Goal: Task Accomplishment & Management: Manage account settings

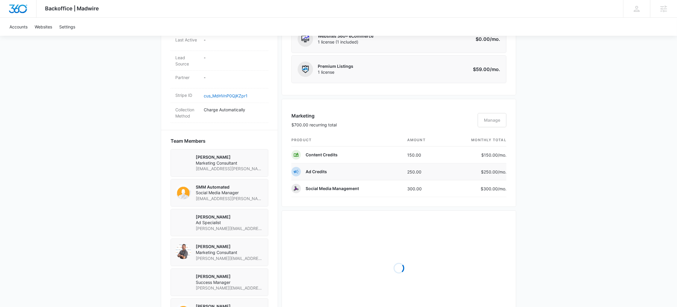
scroll to position [437, 0]
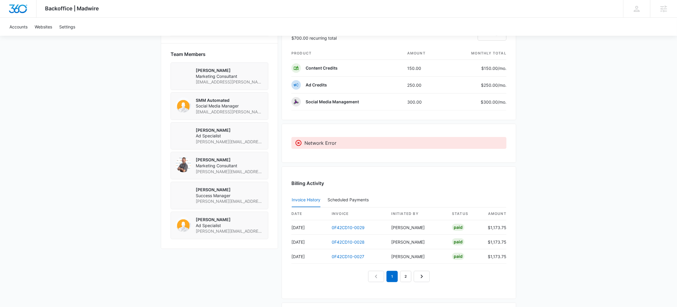
scroll to position [439, 0]
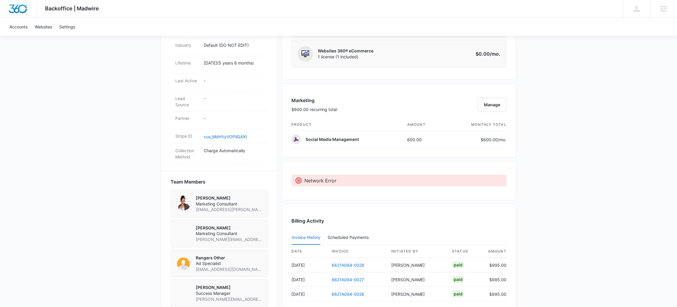
scroll to position [291, 0]
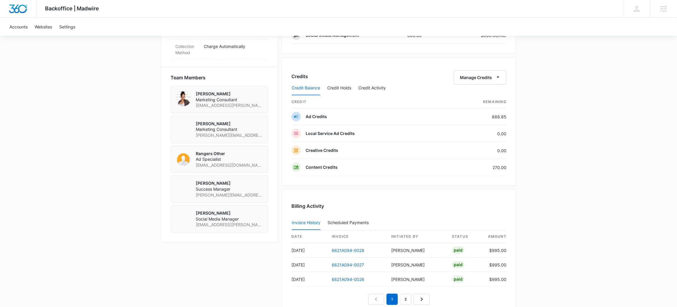
scroll to position [404, 0]
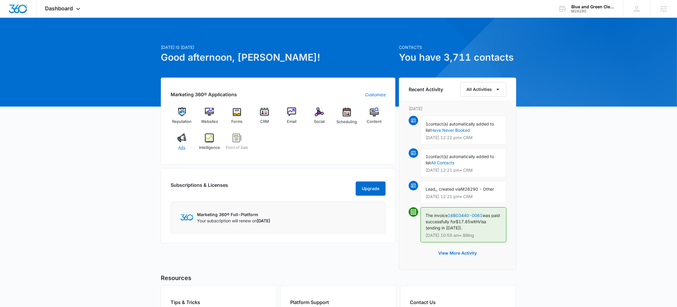
click at [189, 142] on div "Ads" at bounding box center [182, 144] width 23 height 21
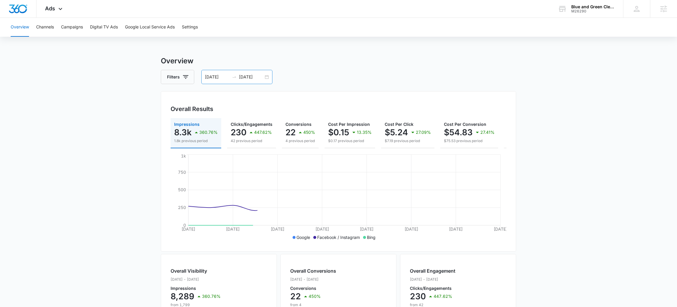
click at [268, 77] on div "07/23/2025 08/06/2025" at bounding box center [236, 77] width 71 height 14
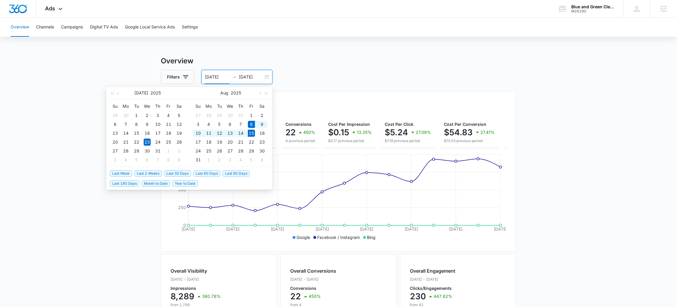
click at [121, 171] on span "Last Week" at bounding box center [121, 173] width 22 height 7
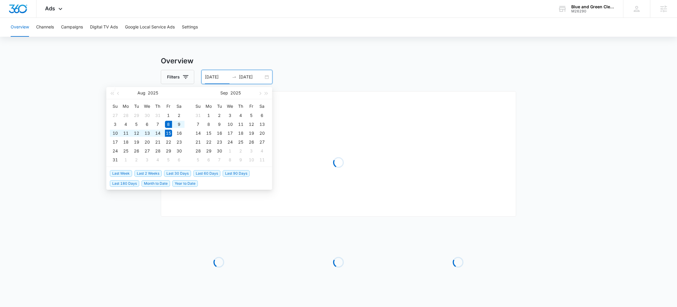
type input "08/08/2025"
type input "08/15/2025"
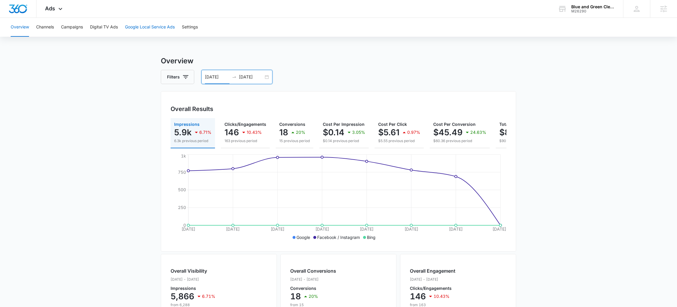
click at [144, 25] on button "Google Local Service Ads" at bounding box center [150, 27] width 50 height 19
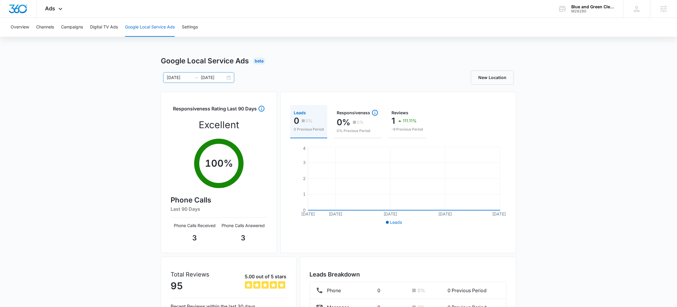
click at [227, 79] on div "08/08/2025 08/15/2025" at bounding box center [198, 77] width 71 height 11
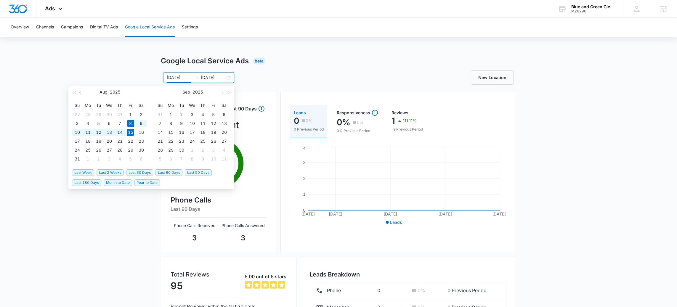
type input "08/08/2025"
click at [87, 173] on span "Last Week" at bounding box center [83, 172] width 22 height 7
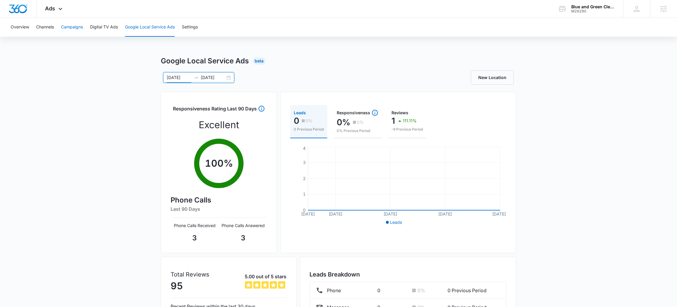
click at [69, 30] on button "Campaigns" at bounding box center [72, 27] width 22 height 19
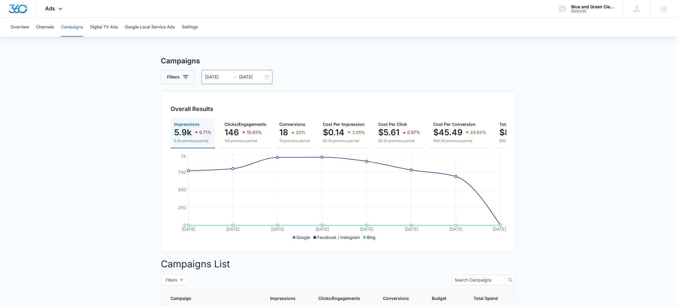
click at [213, 81] on div "08/08/2025 08/15/2025" at bounding box center [236, 77] width 71 height 14
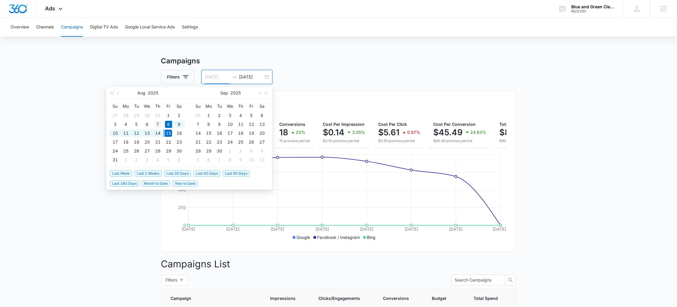
type input "[DATE]"
click at [159, 124] on div "7" at bounding box center [157, 124] width 7 height 7
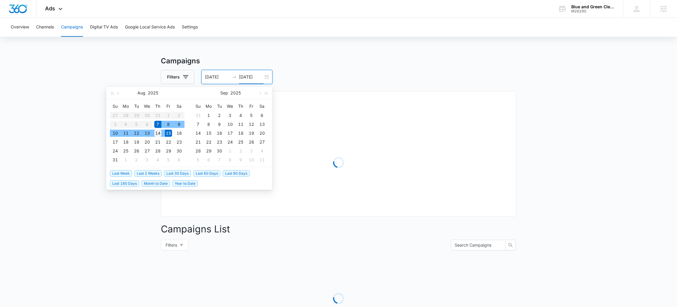
type input "[DATE]"
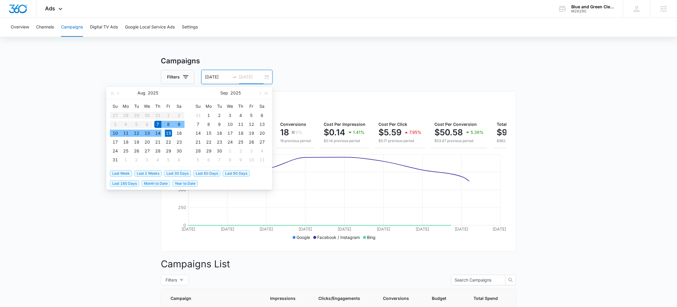
click at [160, 134] on div "14" at bounding box center [157, 133] width 7 height 7
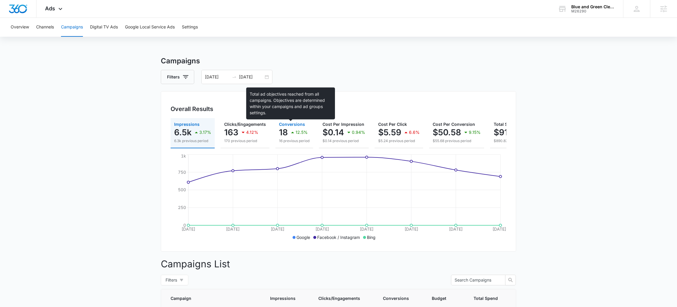
click at [303, 124] on span "Conversions" at bounding box center [292, 124] width 26 height 5
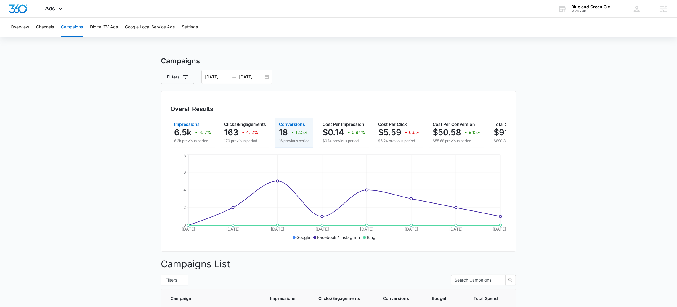
click at [200, 131] on p "3.17%" at bounding box center [205, 132] width 12 height 4
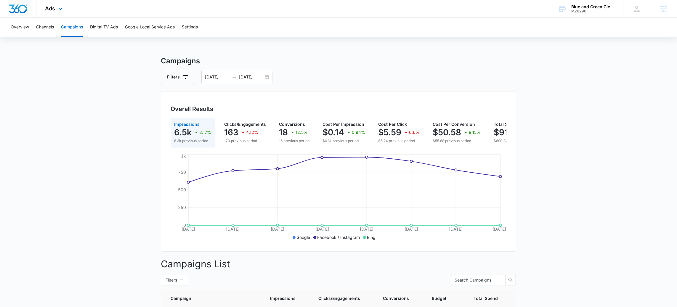
click at [55, 4] on div "Ads Apps Reputation Websites Forms CRM Email Social Scheduling POS Content Ads …" at bounding box center [54, 8] width 36 height 17
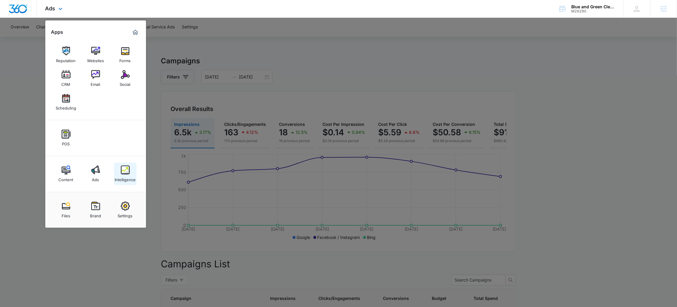
click at [127, 177] on div "Intelligence" at bounding box center [125, 178] width 21 height 8
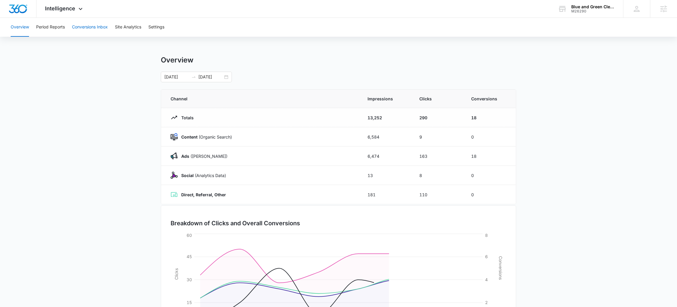
click at [87, 27] on button "Conversions Inbox" at bounding box center [90, 27] width 36 height 19
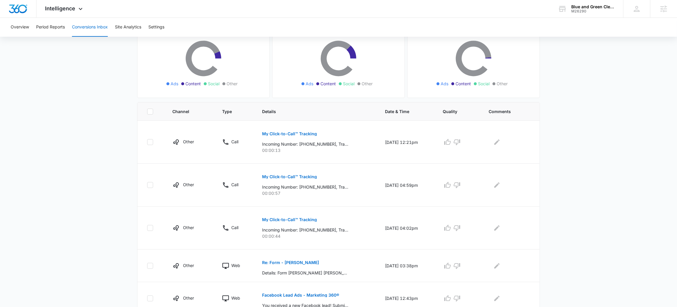
scroll to position [236, 0]
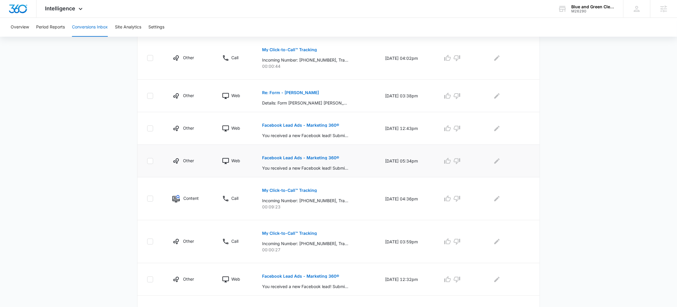
click at [292, 161] on button "Facebook Lead Ads - Marketing 360®" at bounding box center [300, 158] width 77 height 14
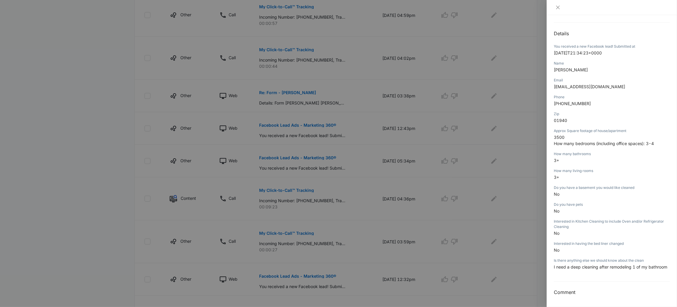
scroll to position [60, 0]
click at [350, 193] on div at bounding box center [338, 153] width 677 height 307
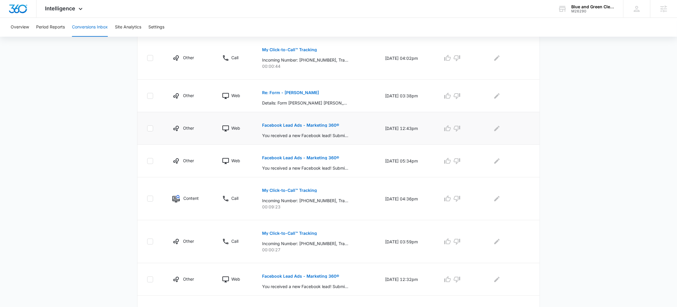
click at [311, 125] on p "Facebook Lead Ads - Marketing 360®" at bounding box center [300, 125] width 77 height 4
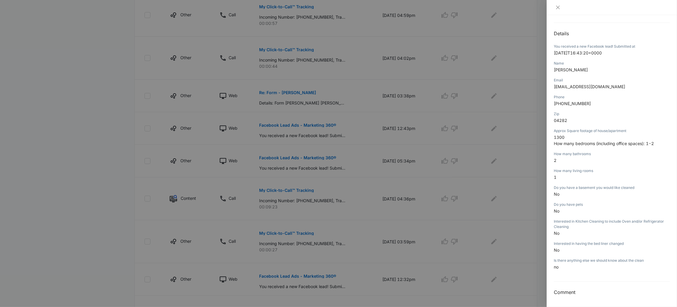
scroll to position [54, 0]
click at [274, 168] on div at bounding box center [338, 153] width 677 height 307
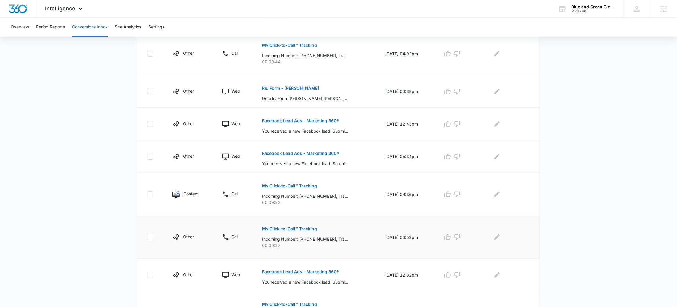
scroll to position [246, 0]
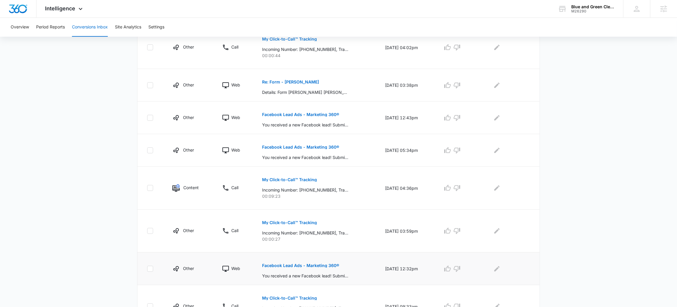
click at [296, 262] on button "Facebook Lead Ads - Marketing 360®" at bounding box center [300, 266] width 77 height 14
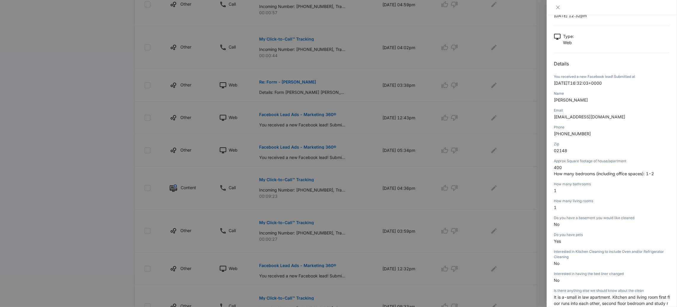
scroll to position [66, 0]
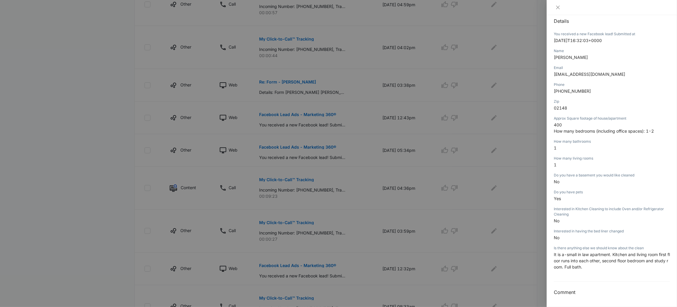
click at [594, 258] on span "It is a-small in law apartment. Kitchen and living room first floor runs into e…" at bounding box center [612, 260] width 116 height 17
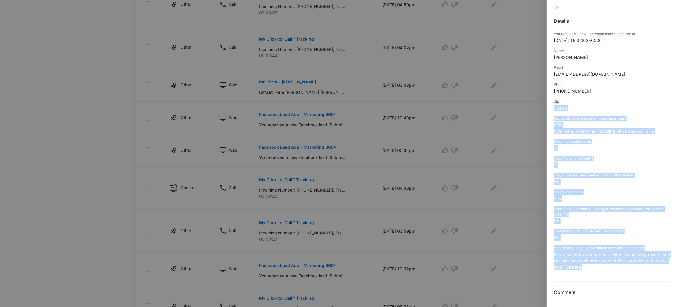
drag, startPoint x: 601, startPoint y: 269, endPoint x: 555, endPoint y: 105, distance: 170.6
click at [555, 105] on div "Facebook Lead Ads - Marketing 360® 08/13/2025 at 12:32pm Type : Web Details You…" at bounding box center [612, 128] width 116 height 336
click at [653, 231] on div "Interested in having the bed liner changed" at bounding box center [612, 231] width 116 height 5
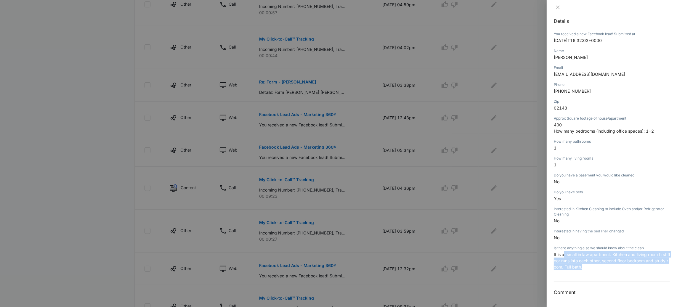
drag, startPoint x: 603, startPoint y: 268, endPoint x: 564, endPoint y: 252, distance: 42.1
click at [564, 252] on div "Is there anything else we should know about the clean It is a-small in law apar…" at bounding box center [612, 259] width 116 height 29
click at [341, 225] on div at bounding box center [338, 153] width 677 height 307
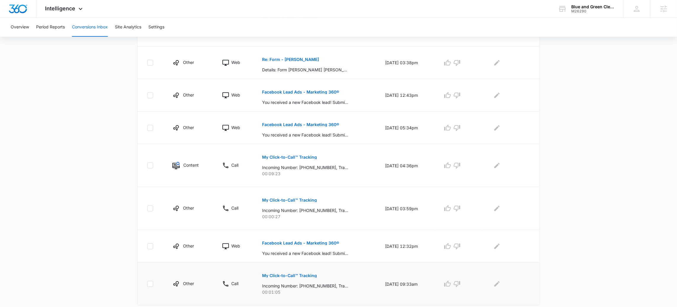
scroll to position [279, 0]
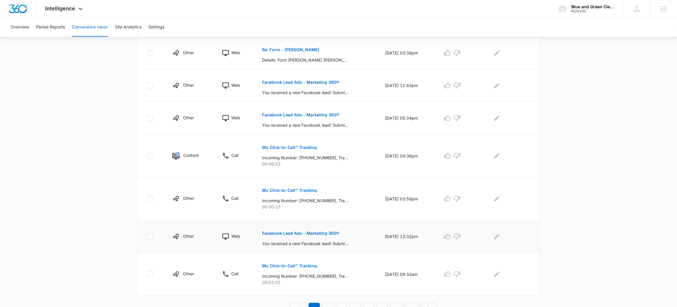
click at [296, 236] on button "Facebook Lead Ads - Marketing 360®" at bounding box center [300, 233] width 77 height 14
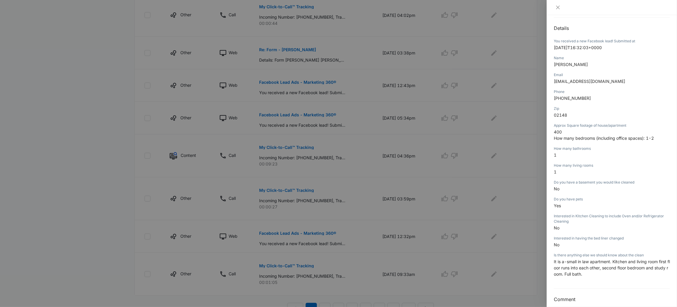
scroll to position [66, 0]
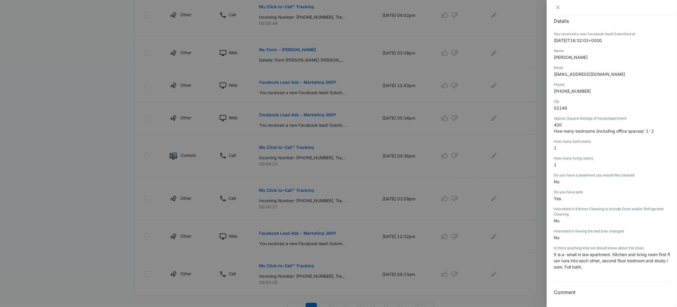
click at [507, 261] on div at bounding box center [338, 153] width 677 height 307
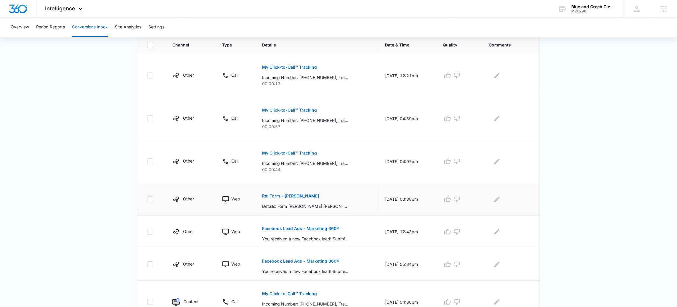
scroll to position [133, 0]
click at [302, 228] on p "Facebook Lead Ads - Marketing 360®" at bounding box center [300, 228] width 77 height 4
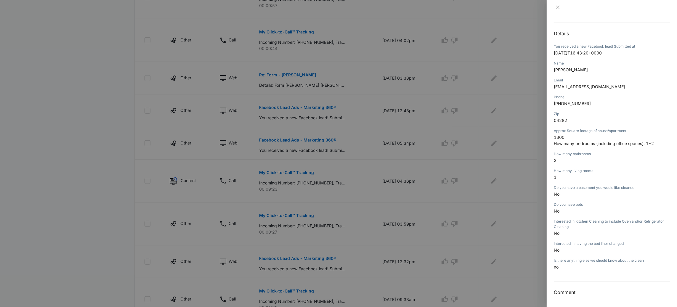
scroll to position [260, 0]
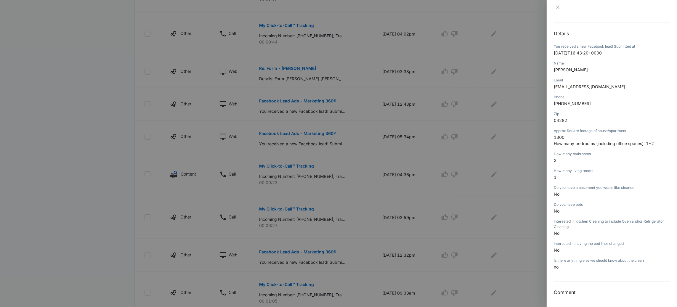
click at [350, 249] on div at bounding box center [338, 153] width 677 height 307
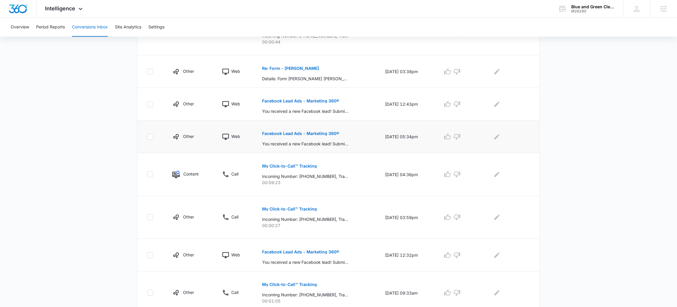
click at [300, 139] on button "Facebook Lead Ads - Marketing 360®" at bounding box center [300, 133] width 77 height 14
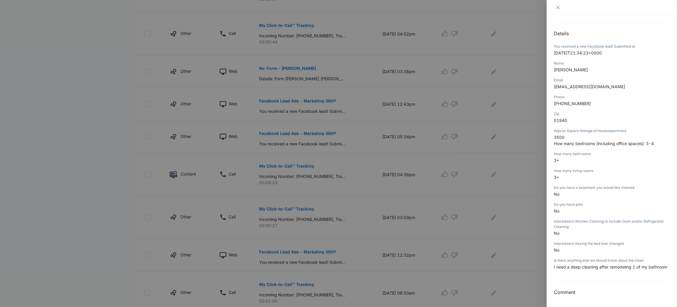
scroll to position [60, 0]
click at [223, 180] on div at bounding box center [338, 153] width 677 height 307
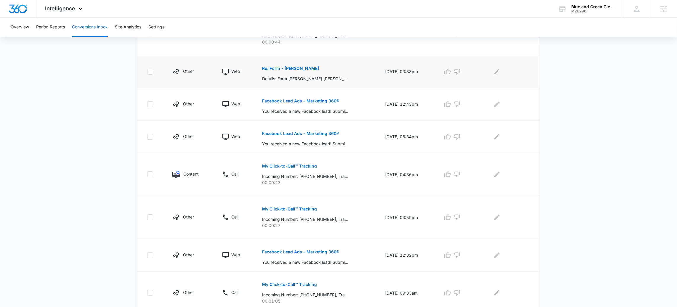
click at [298, 67] on p "Re: Form - Danah Blake" at bounding box center [290, 68] width 57 height 4
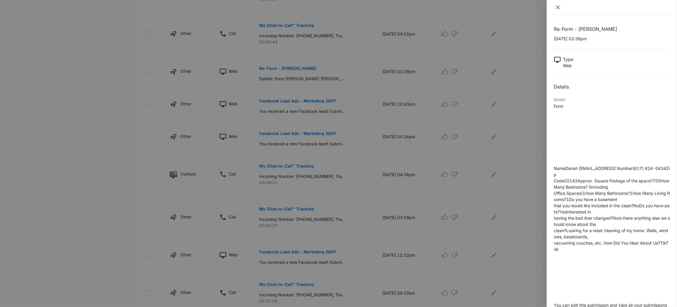
click at [561, 9] on button "Close" at bounding box center [558, 7] width 8 height 5
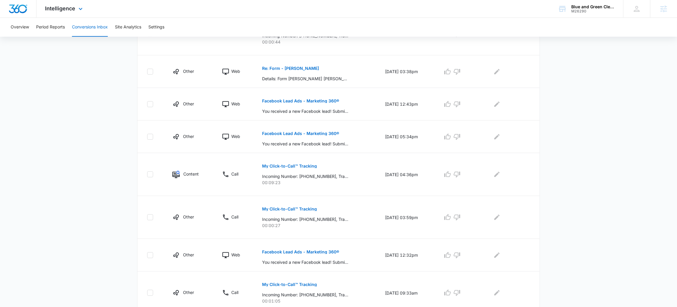
click at [77, 17] on div "Intelligence Apps Reputation Websites Forms CRM Email Social Scheduling POS Con…" at bounding box center [64, 8] width 57 height 17
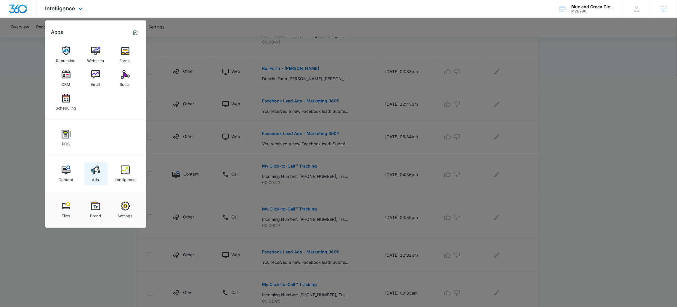
click at [92, 178] on div "Ads" at bounding box center [95, 178] width 7 height 8
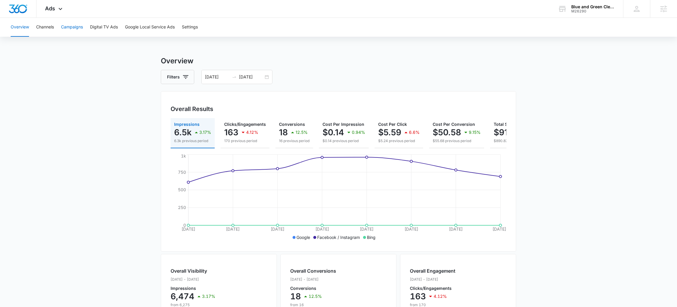
click at [62, 19] on button "Campaigns" at bounding box center [72, 27] width 22 height 19
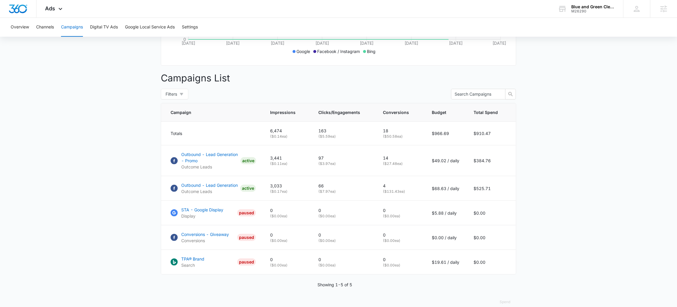
scroll to position [201, 0]
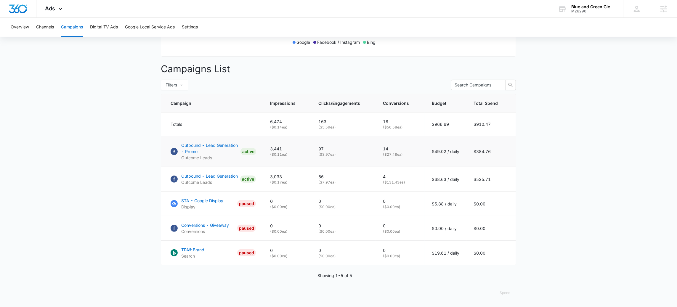
click at [386, 149] on p "14" at bounding box center [400, 149] width 35 height 6
click at [226, 145] on p "Outbound - Lead Generation - Promo" at bounding box center [209, 148] width 57 height 12
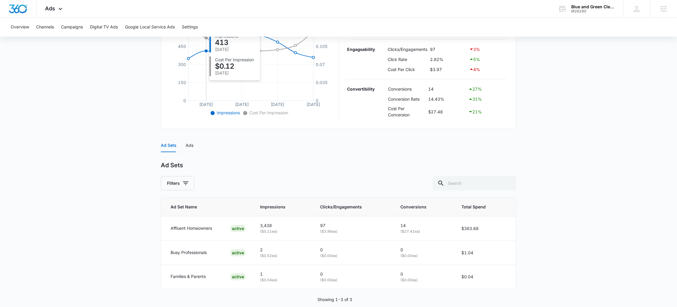
scroll to position [154, 0]
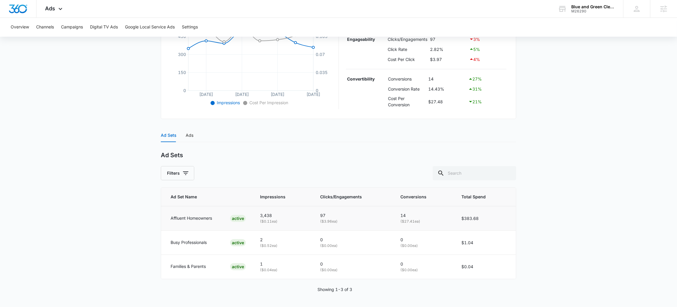
drag, startPoint x: 385, startPoint y: 233, endPoint x: 426, endPoint y: 217, distance: 43.9
click at [419, 222] on tbody "Affluent Homeowners ACTIVE 3,438 ( $0.11 ea) 97 ( $3.96 ea) 14 ( $27.41 ea) $38…" at bounding box center [338, 242] width 355 height 73
click at [423, 211] on td "14 ( $27.41 ea)" at bounding box center [424, 218] width 61 height 24
click at [420, 218] on p "14" at bounding box center [424, 215] width 46 height 7
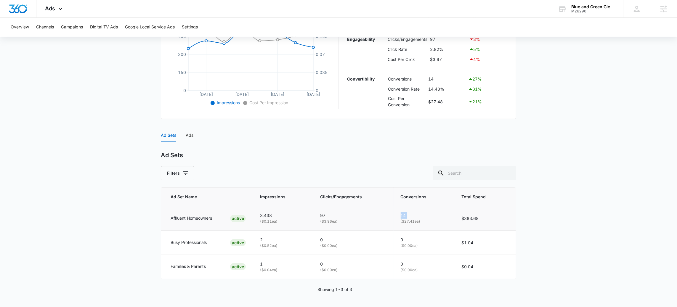
click at [420, 218] on p "14" at bounding box center [424, 215] width 46 height 7
drag, startPoint x: 102, startPoint y: 201, endPoint x: 101, endPoint y: 196, distance: 4.5
click at [102, 201] on main "Outbound - Lead Generation - Promo | Active $49.02 daily , $384.76 Spent Overvi…" at bounding box center [338, 104] width 677 height 405
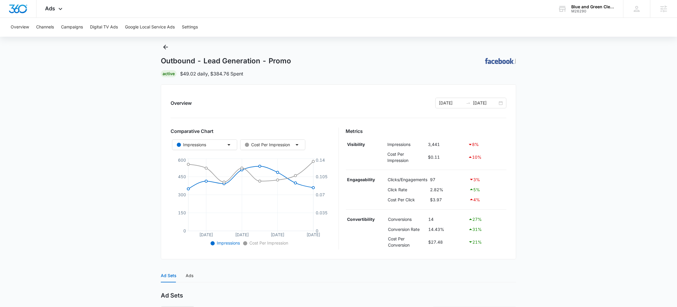
scroll to position [0, 0]
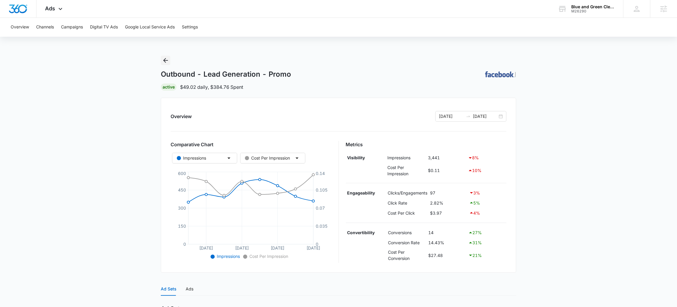
click at [167, 62] on icon "Back" at bounding box center [165, 60] width 7 height 7
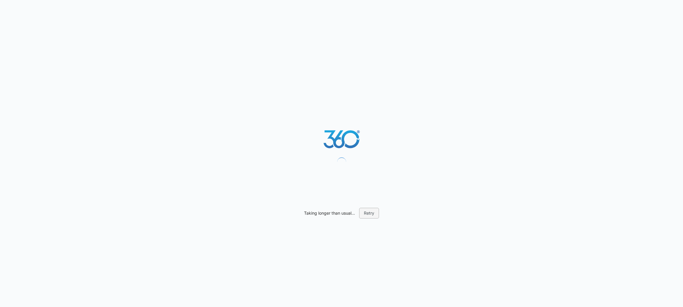
click at [367, 212] on button "Retry" at bounding box center [369, 213] width 20 height 11
click at [364, 215] on button "Retry" at bounding box center [369, 213] width 20 height 11
click at [369, 207] on div "Taking longer than usual... Retry" at bounding box center [341, 153] width 683 height 307
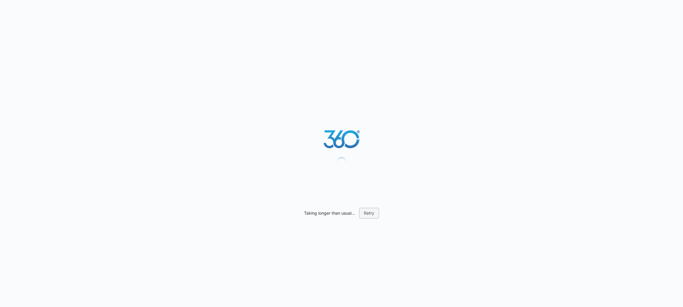
click at [368, 210] on button "Retry" at bounding box center [369, 213] width 20 height 11
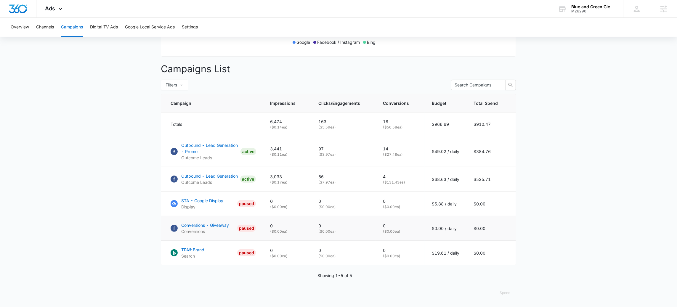
scroll to position [201, 0]
click at [210, 148] on p "Outbound - Lead Generation - Promo" at bounding box center [209, 148] width 57 height 12
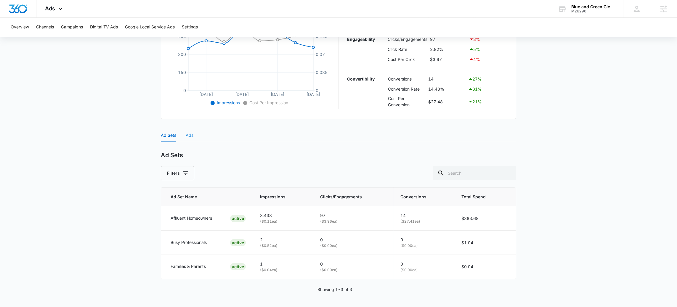
click at [187, 140] on div "Ads" at bounding box center [190, 136] width 8 height 14
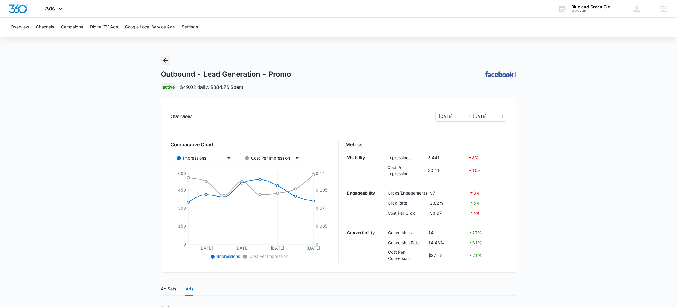
click at [167, 65] on button "Back" at bounding box center [165, 60] width 9 height 9
